Goal: Navigation & Orientation: Go to known website

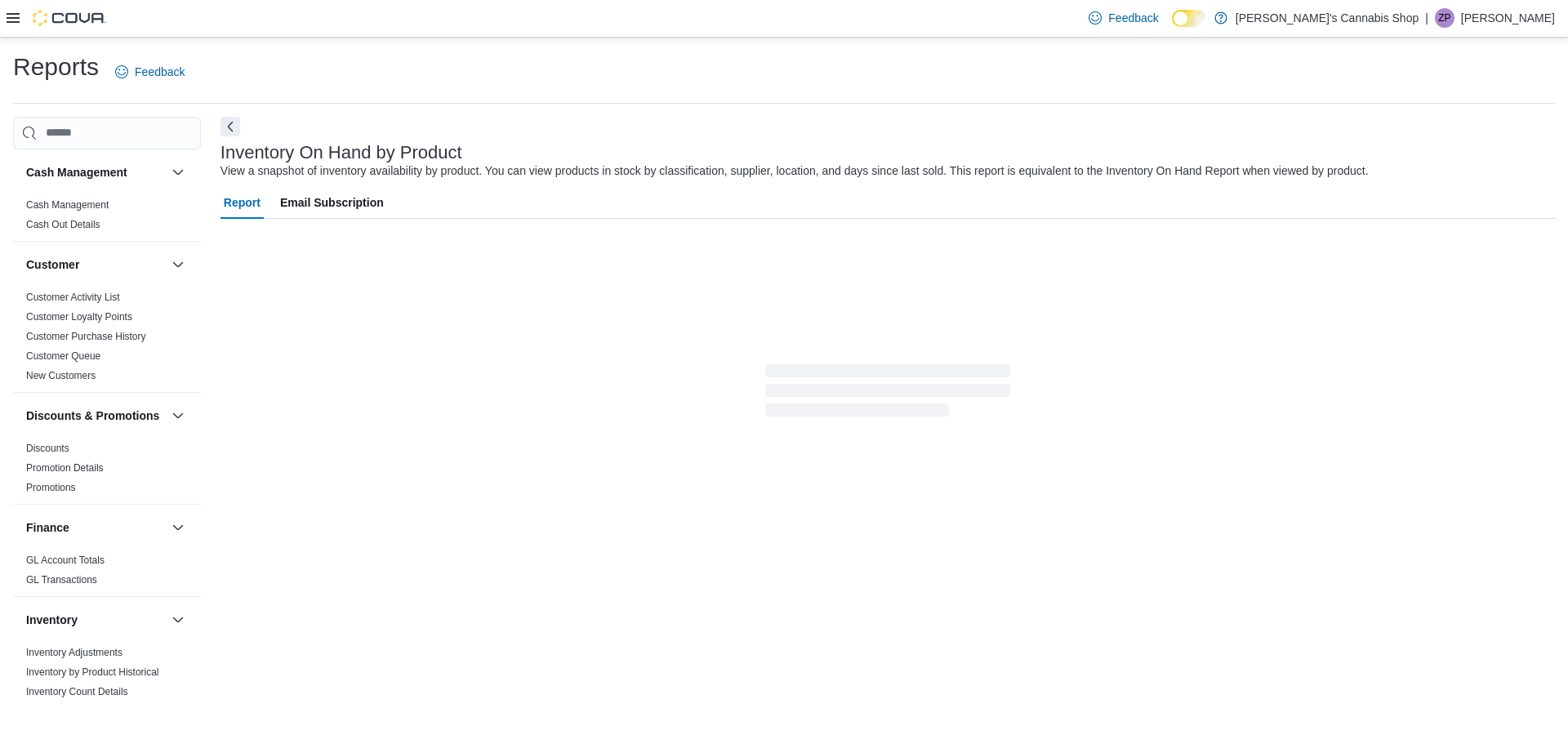
click at [1477, 27] on p "Zahra Parisa Kamalvandy" at bounding box center [1507, 18] width 94 height 20
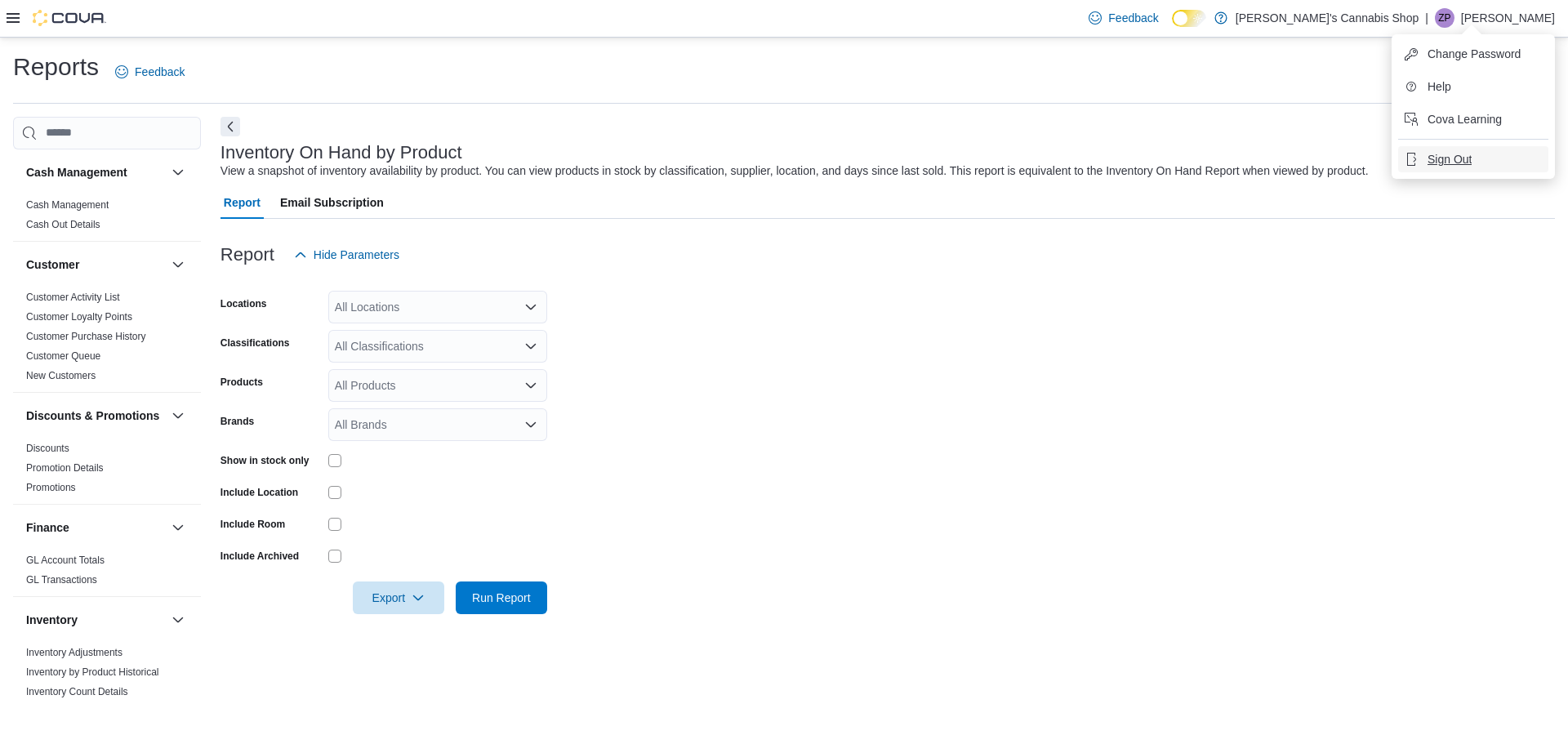
click at [1463, 159] on span "Sign Out" at bounding box center [1450, 159] width 44 height 17
